Goal: Find specific page/section: Find specific page/section

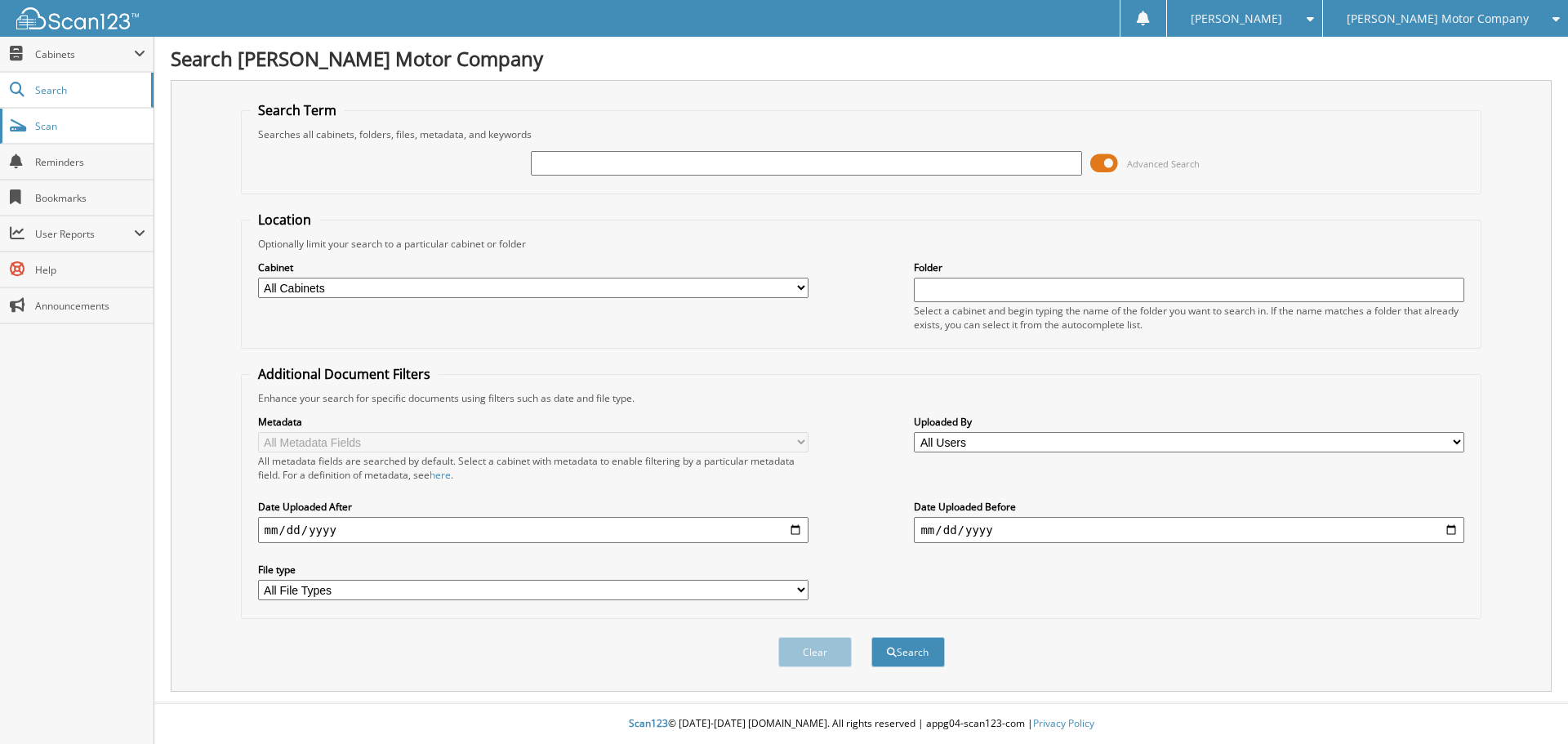
click at [34, 121] on link "Scan" at bounding box center [76, 126] width 153 height 35
click at [18, 81] on link "Search" at bounding box center [76, 90] width 153 height 35
click at [31, 54] on span "Cabinets" at bounding box center [76, 54] width 153 height 35
click at [40, 57] on span "Cabinets" at bounding box center [84, 54] width 99 height 13
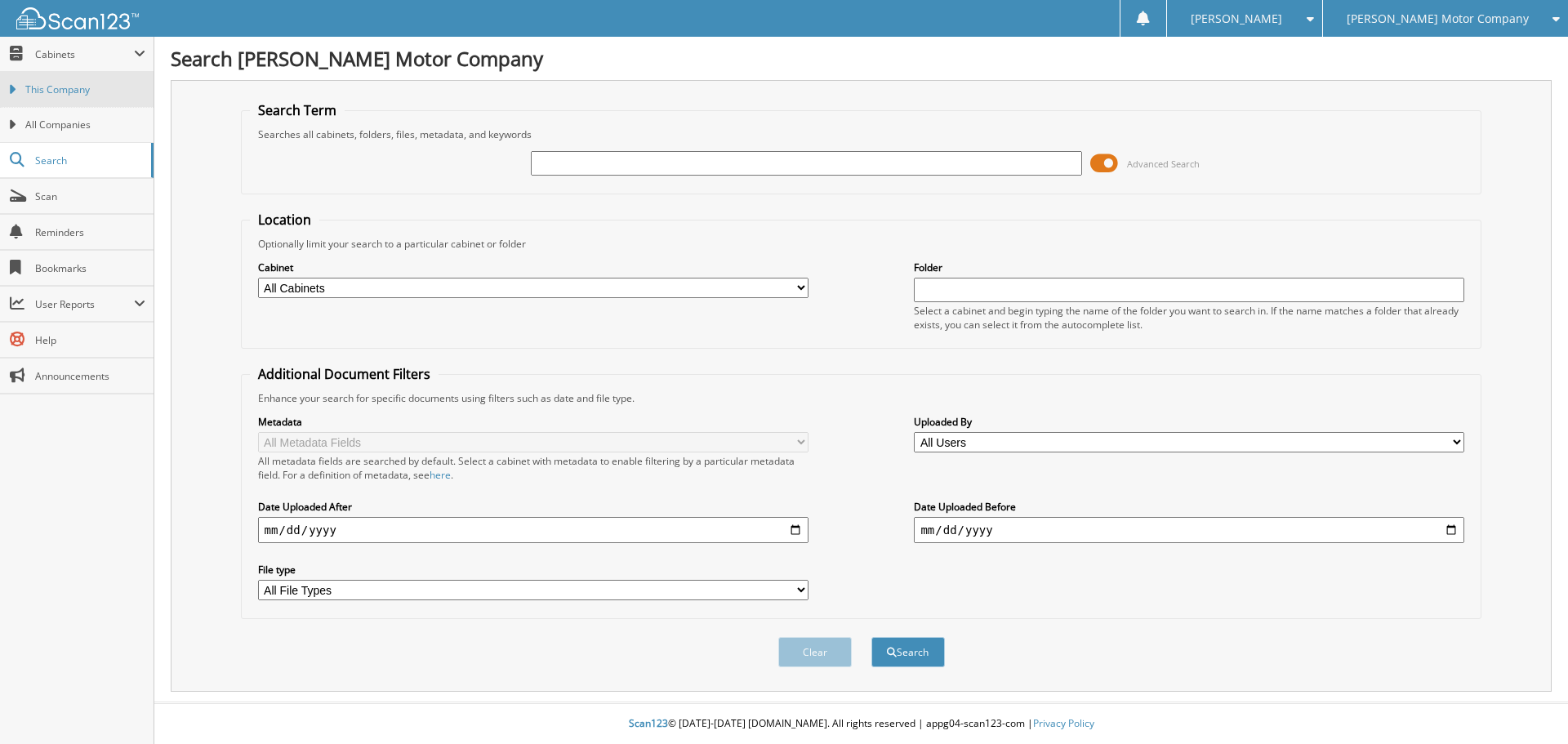
click at [30, 92] on span "This Company" at bounding box center [85, 90] width 120 height 14
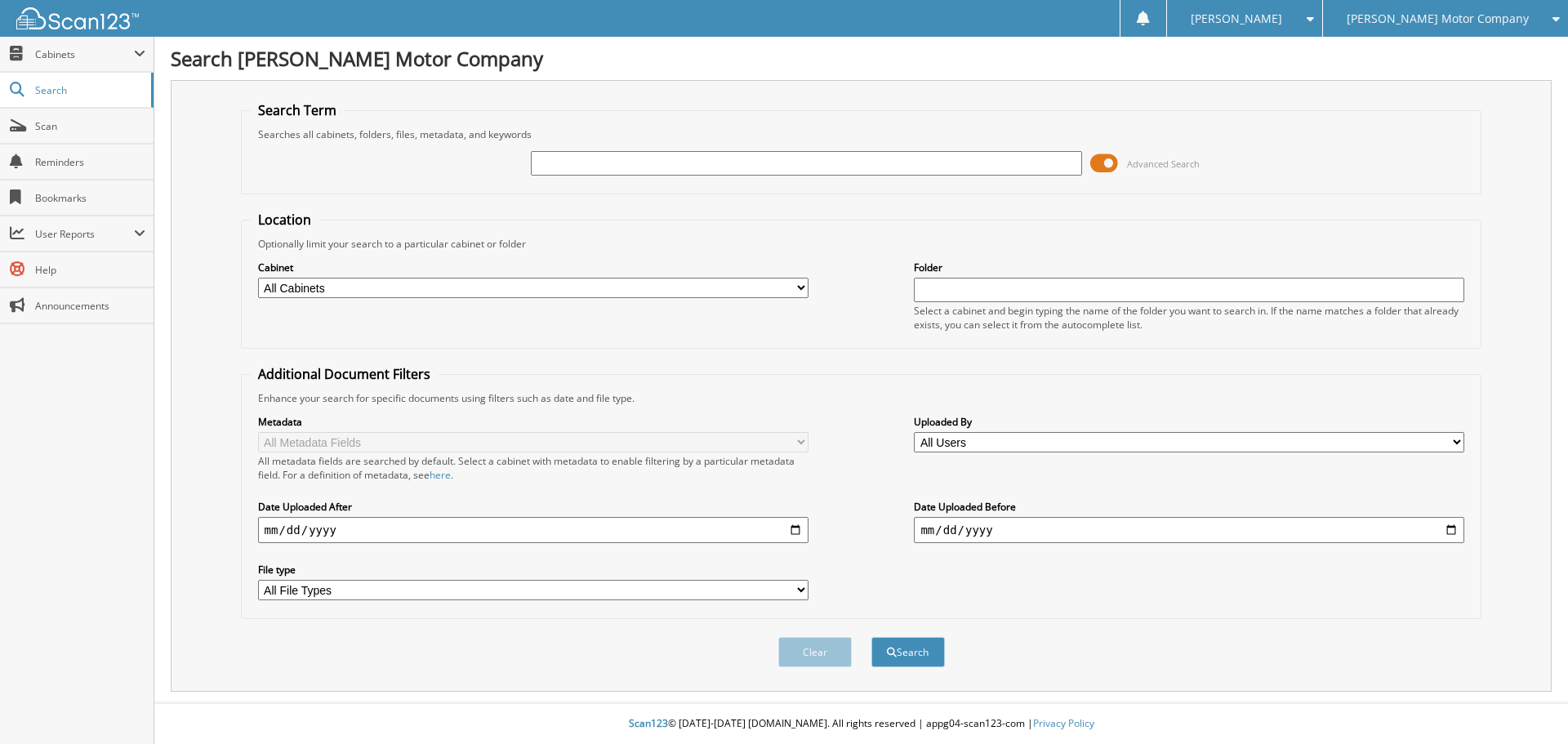
click at [51, 93] on span "Search" at bounding box center [89, 90] width 108 height 13
click at [42, 59] on span "Cabinets" at bounding box center [84, 54] width 99 height 13
click at [41, 61] on span "Cabinets" at bounding box center [84, 54] width 99 height 13
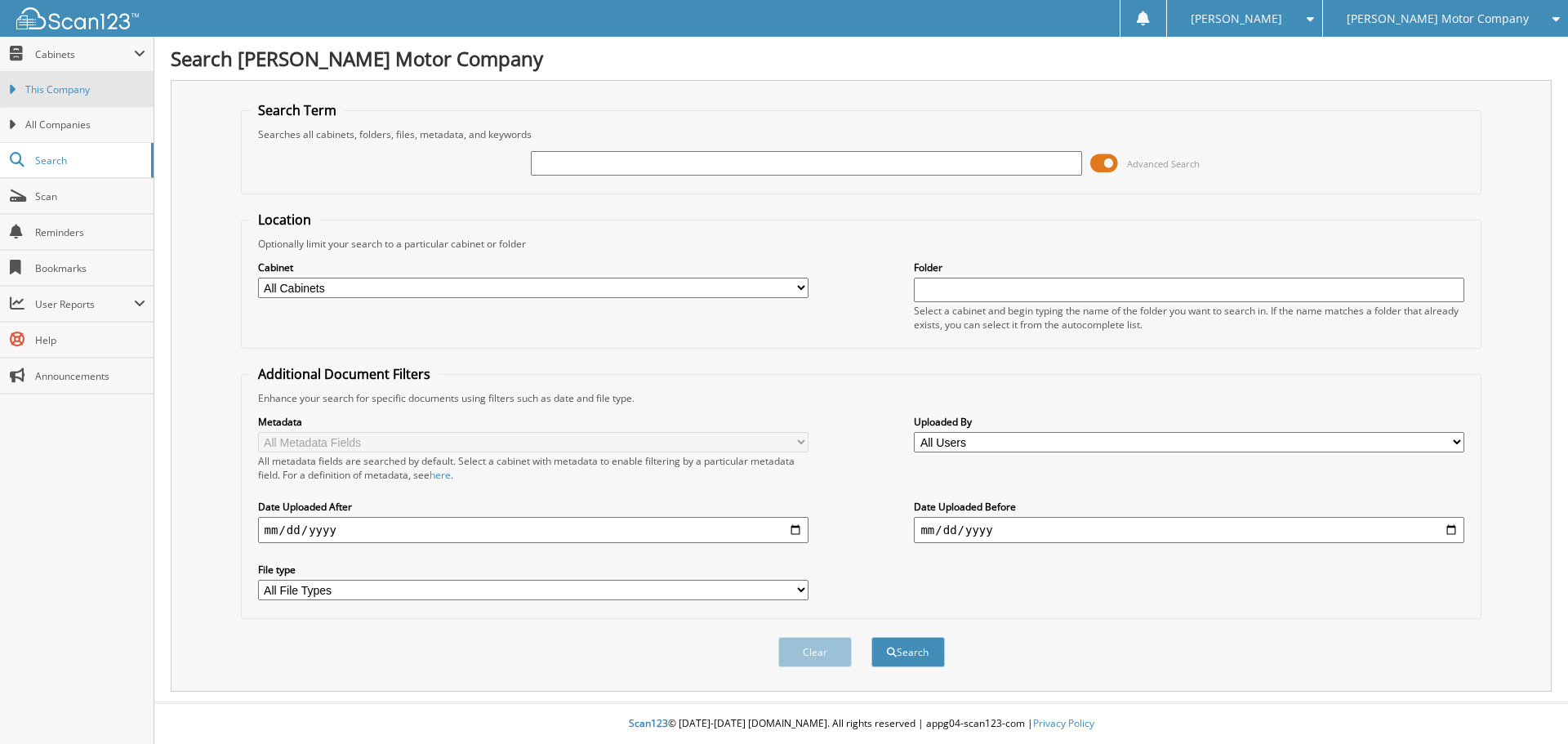
click at [34, 94] on span "This Company" at bounding box center [85, 90] width 120 height 14
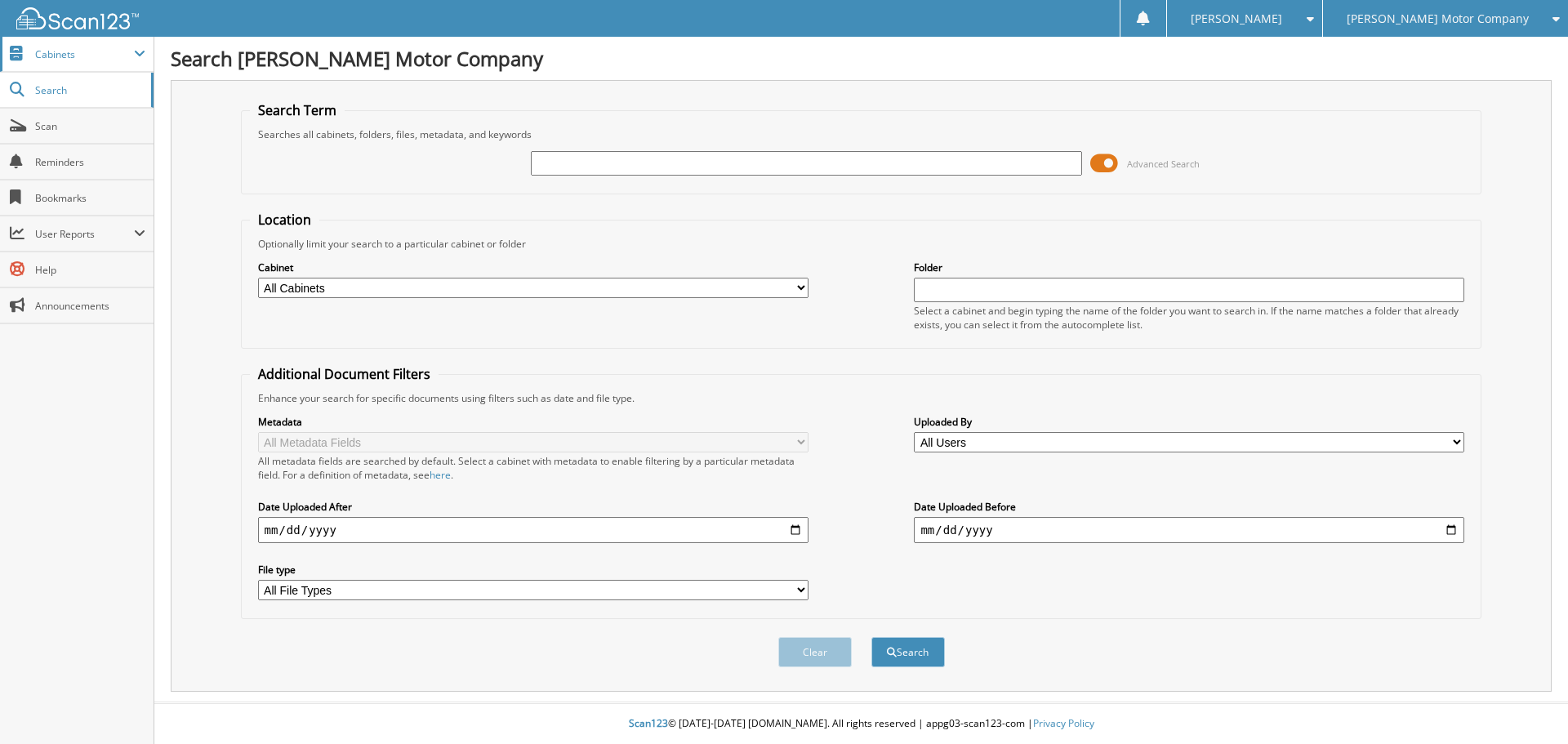
click at [50, 50] on span "Cabinets" at bounding box center [84, 54] width 99 height 13
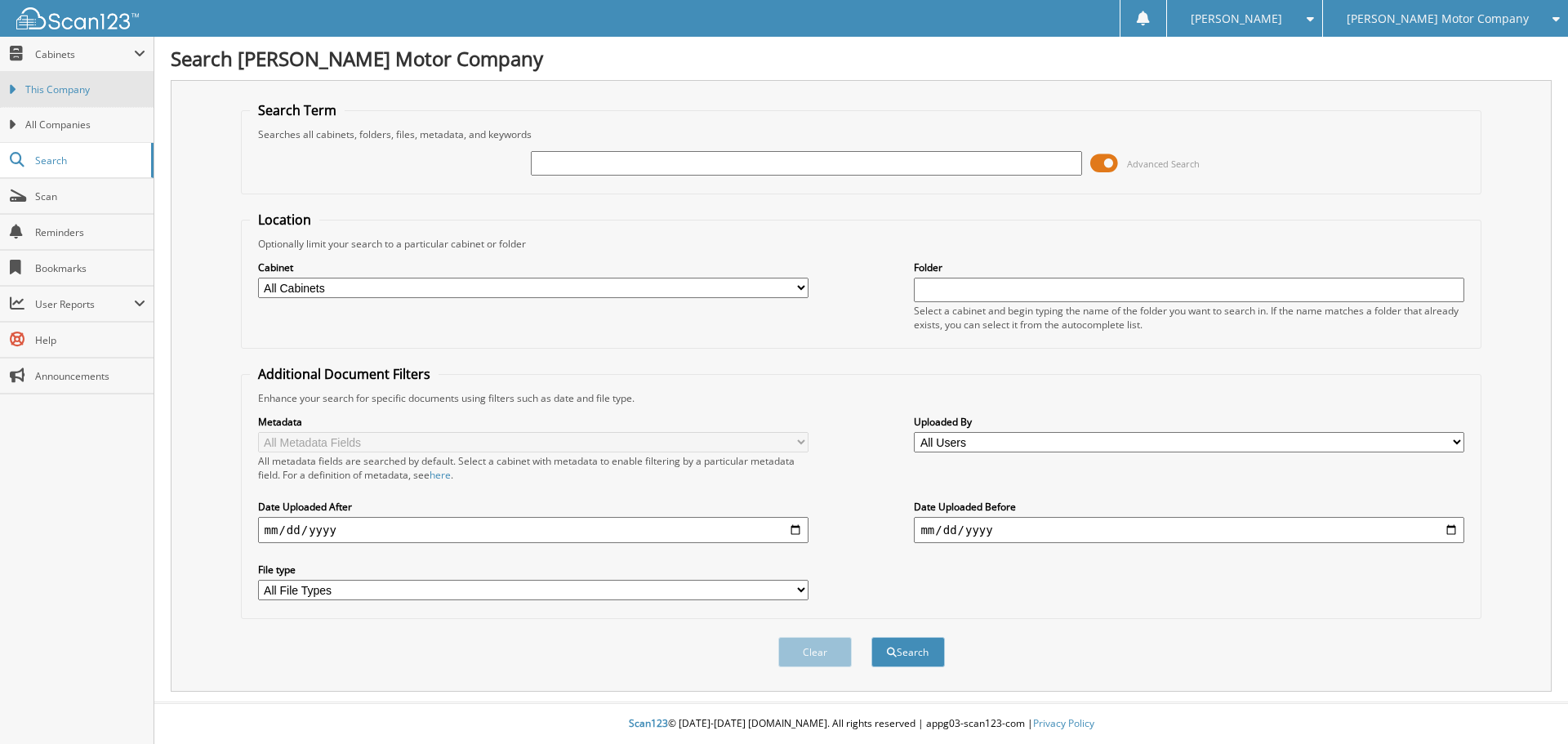
click at [47, 93] on span "This Company" at bounding box center [85, 90] width 120 height 14
